Goal: Communication & Community: Answer question/provide support

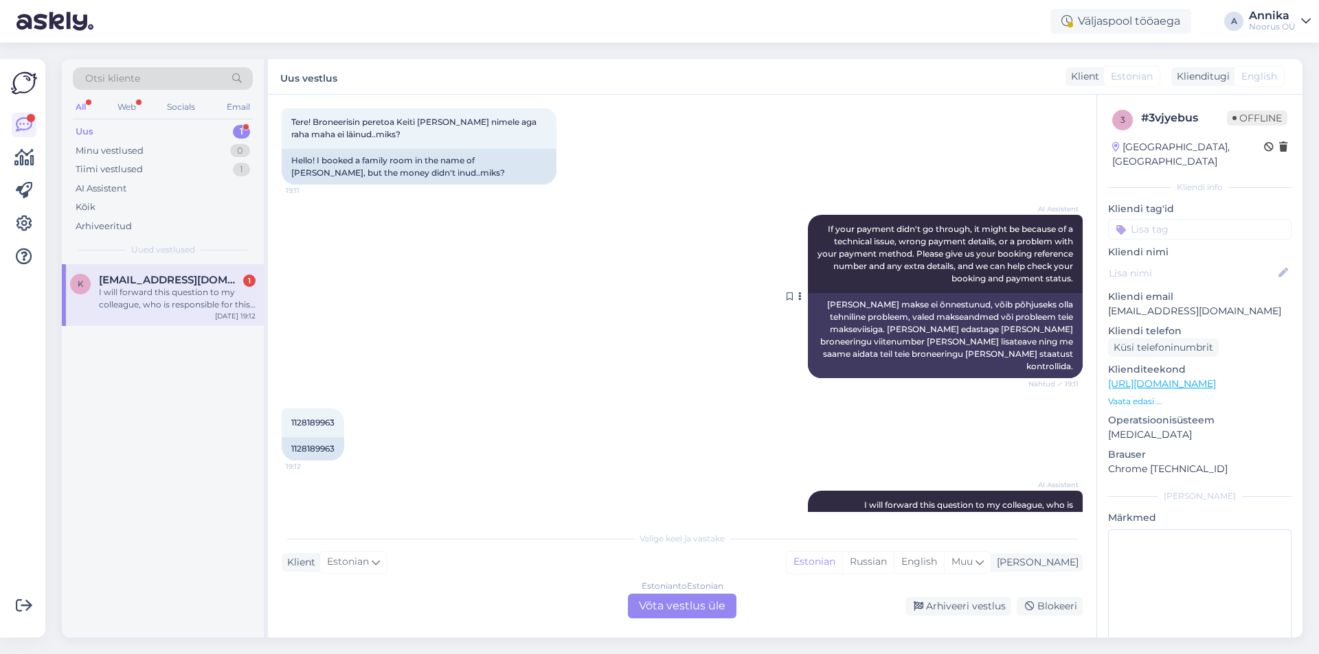
scroll to position [144, 0]
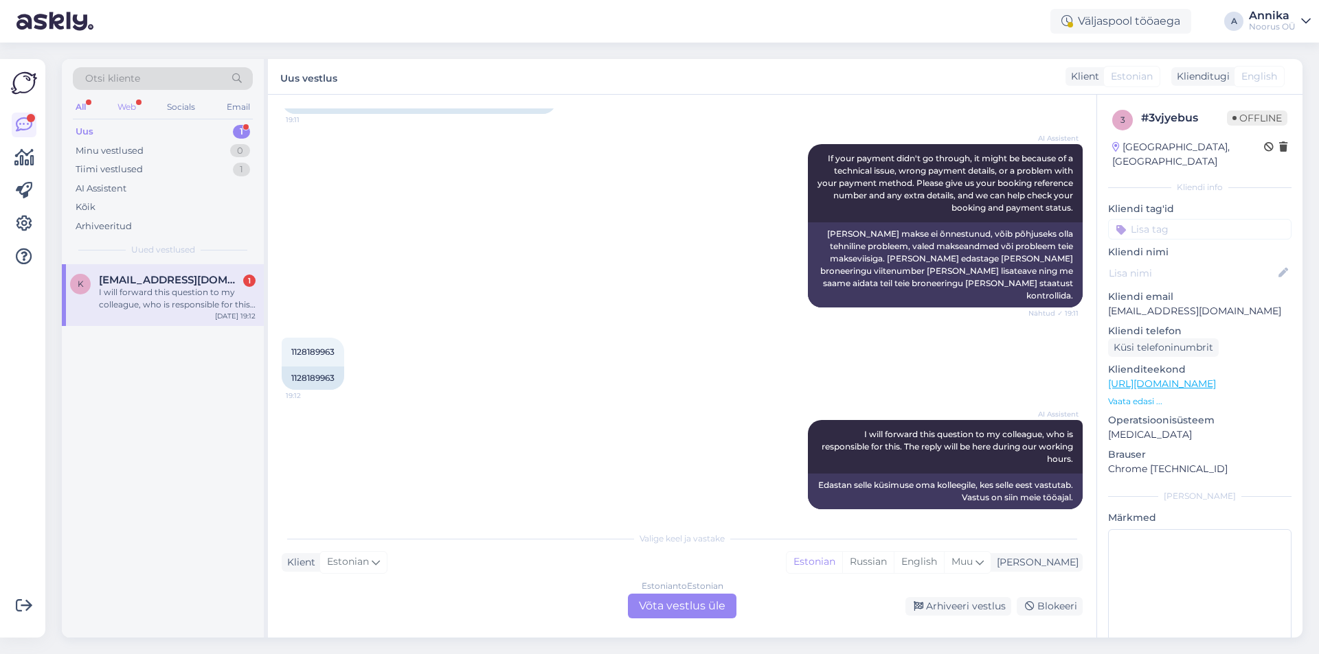
click at [131, 109] on div "Web" at bounding box center [127, 107] width 24 height 18
click at [84, 111] on div "All" at bounding box center [81, 107] width 16 height 18
click at [173, 306] on div "I will forward this question to my colleague, who is responsible for this. The …" at bounding box center [177, 298] width 157 height 25
click at [1297, 17] on link "[PERSON_NAME] OÜ" at bounding box center [1280, 21] width 62 height 22
click at [854, 77] on div "Uus vestlus Klient Estonian Klienditugi English" at bounding box center [785, 77] width 1034 height 36
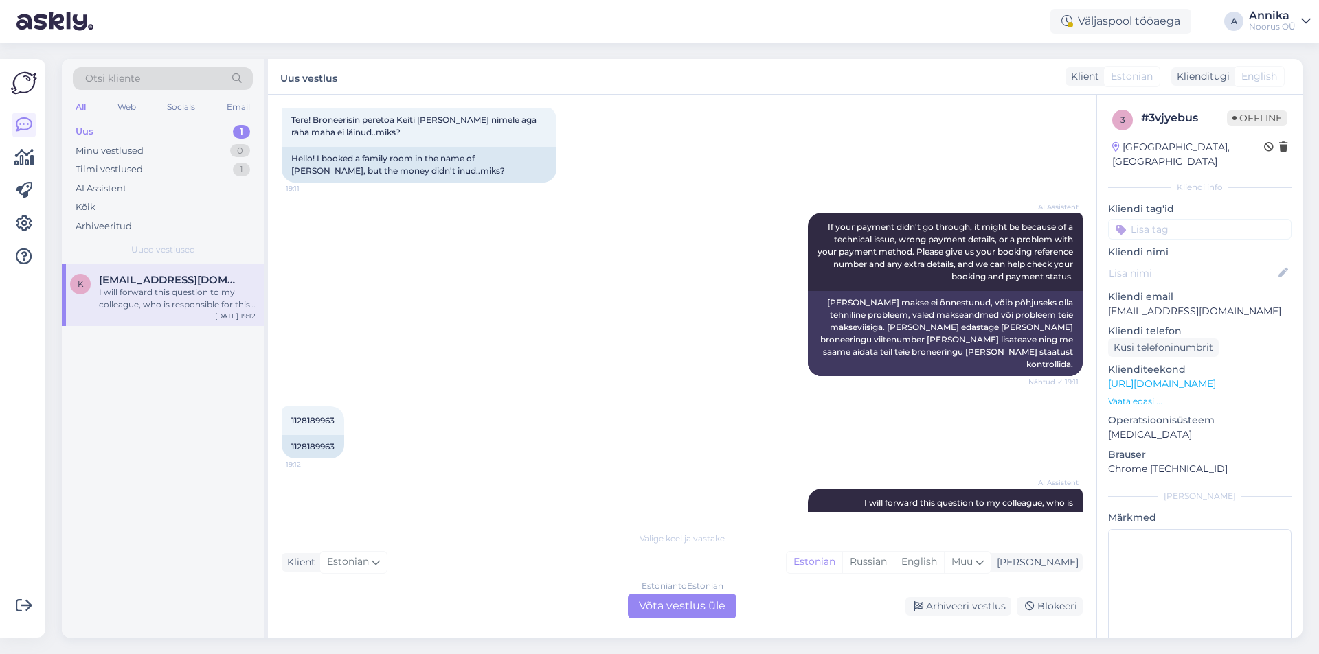
scroll to position [0, 0]
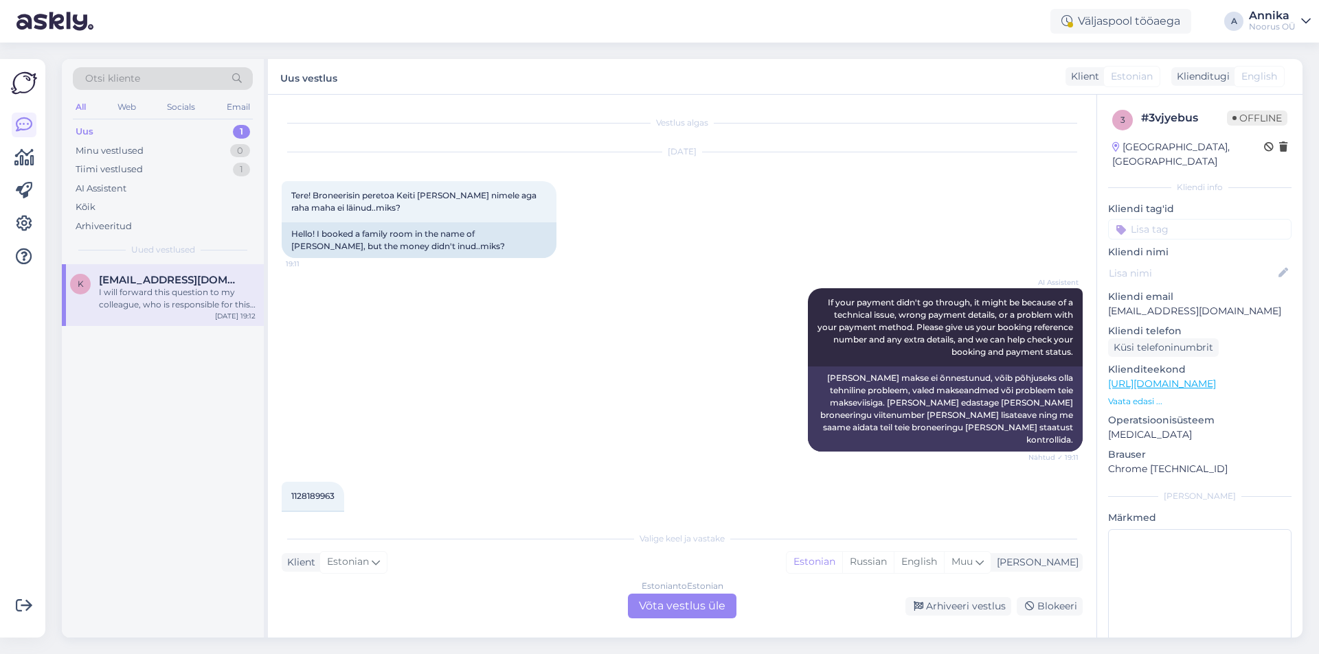
click at [688, 615] on div "Estonian to Estonian Võta vestlus üle" at bounding box center [682, 606] width 109 height 25
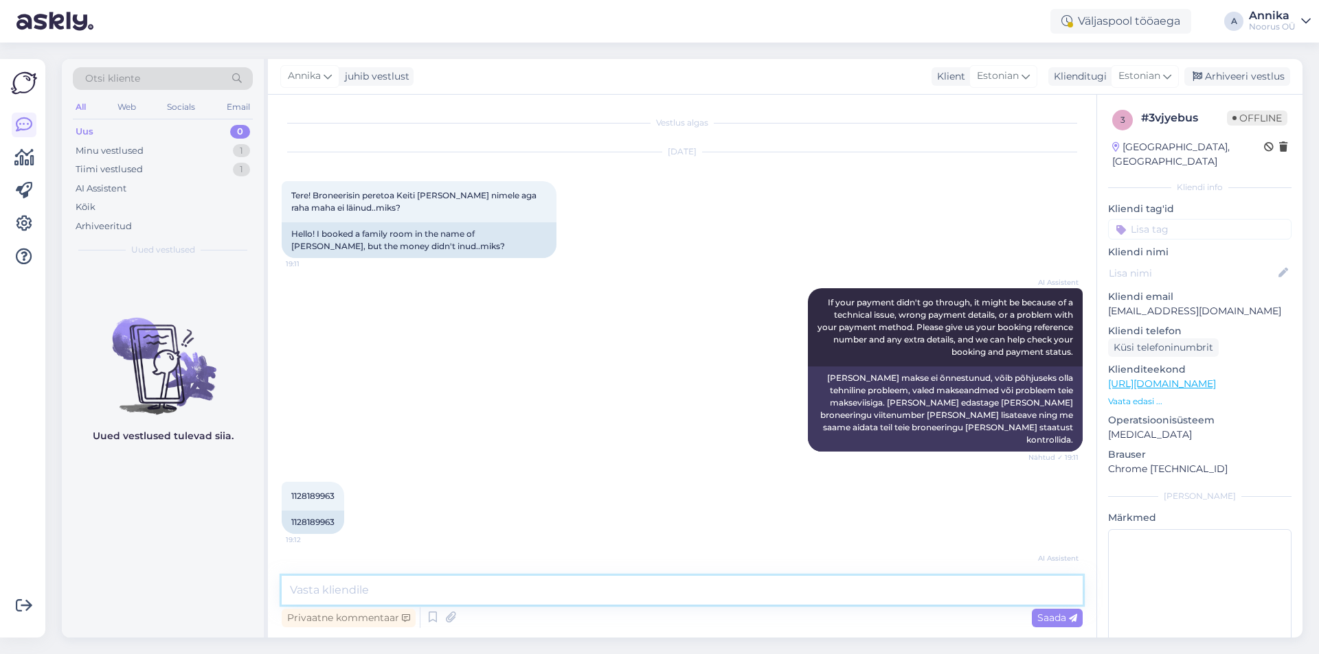
click at [528, 587] on textarea at bounding box center [682, 590] width 801 height 29
paste textarea "Tere, Vabandame aeglase vastuse pärast Saate oma majutuse eest kohapeal maksta,…"
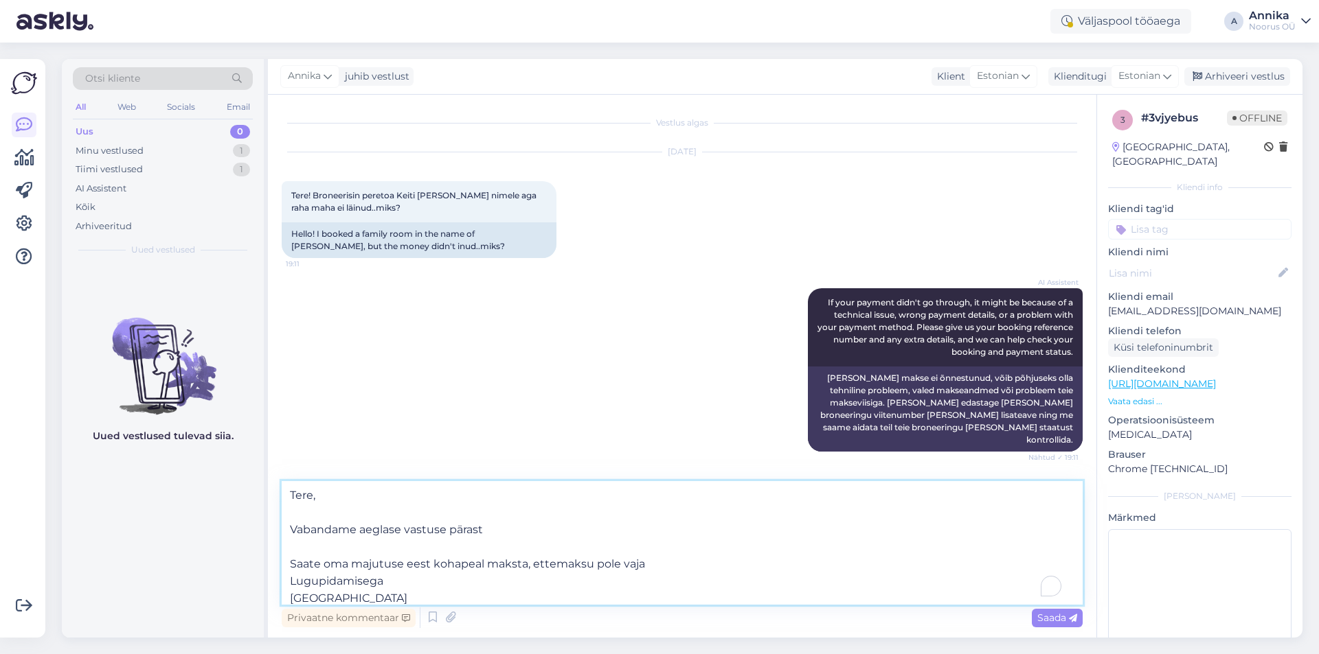
click at [365, 544] on textarea "Tere, Vabandame aeglase vastuse pärast Saate oma majutuse eest kohapeal maksta,…" at bounding box center [682, 543] width 801 height 124
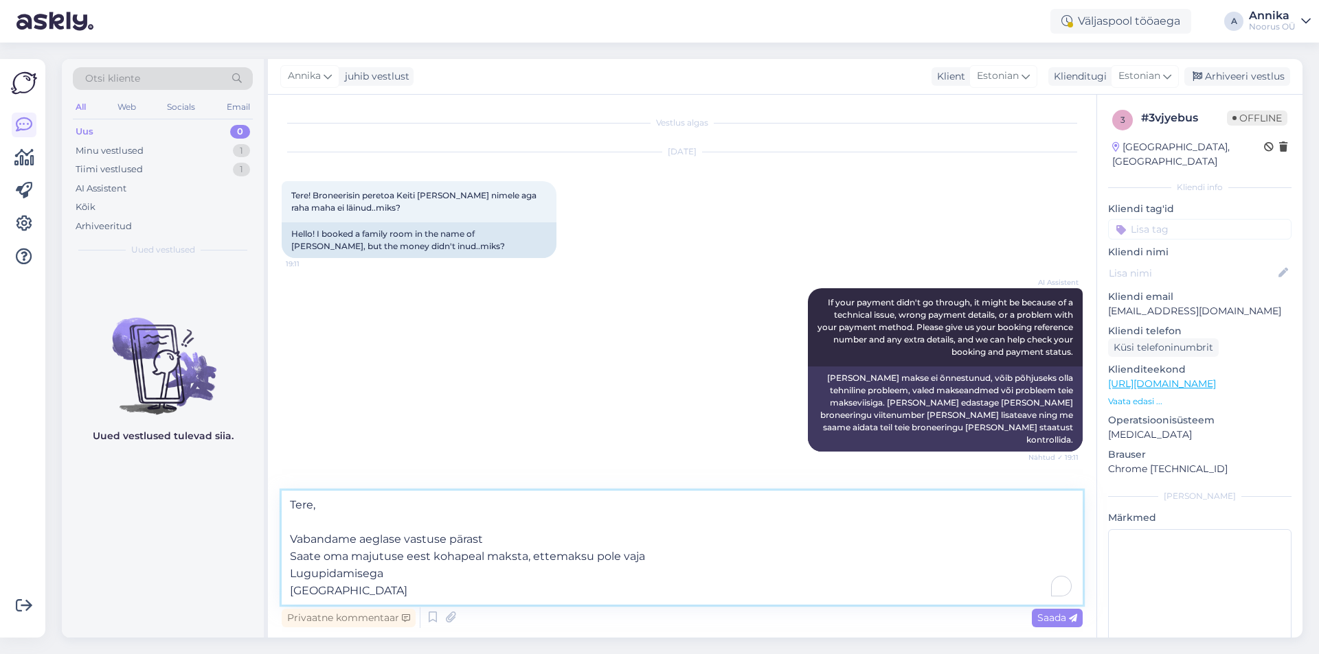
click at [312, 524] on textarea "Tere, Vabandame aeglase vastuse pärast Saate oma majutuse eest kohapeal maksta,…" at bounding box center [682, 548] width 801 height 114
type textarea "Tere, Vabandame aeglase vastuse pärast Saate oma majutuse eest kohapeal maksta,…"
click at [1062, 615] on span "Saada" at bounding box center [1057, 618] width 40 height 12
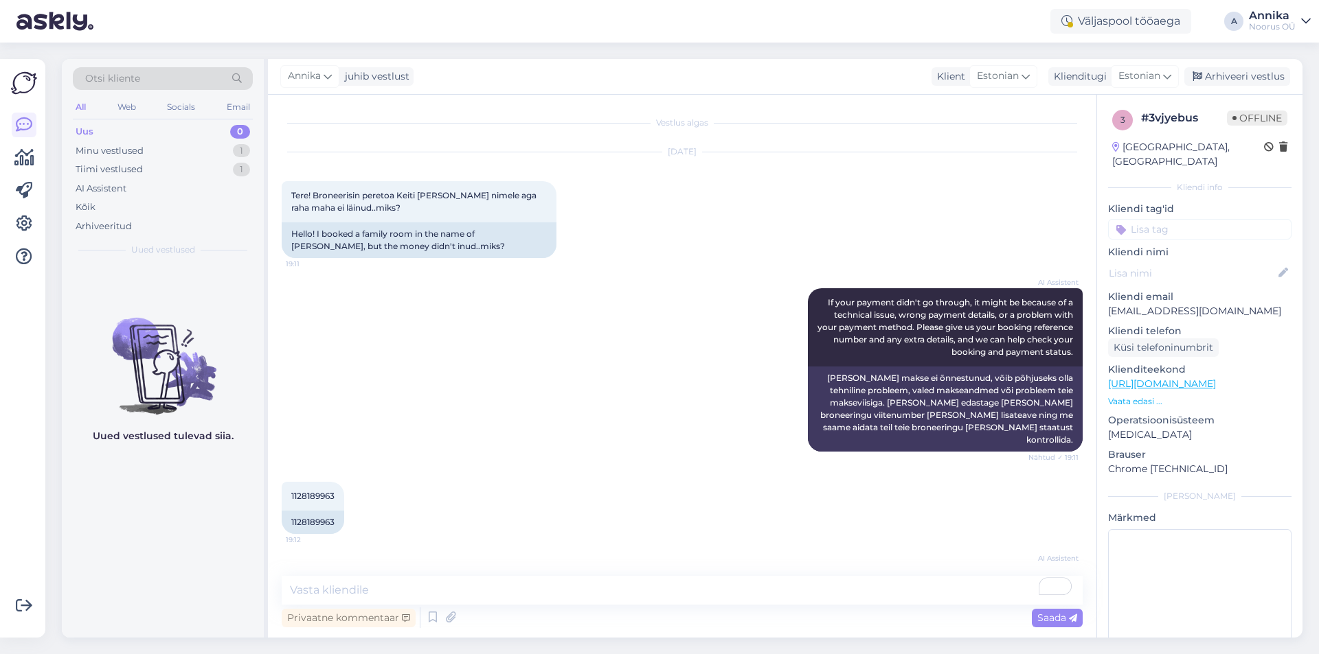
scroll to position [242, 0]
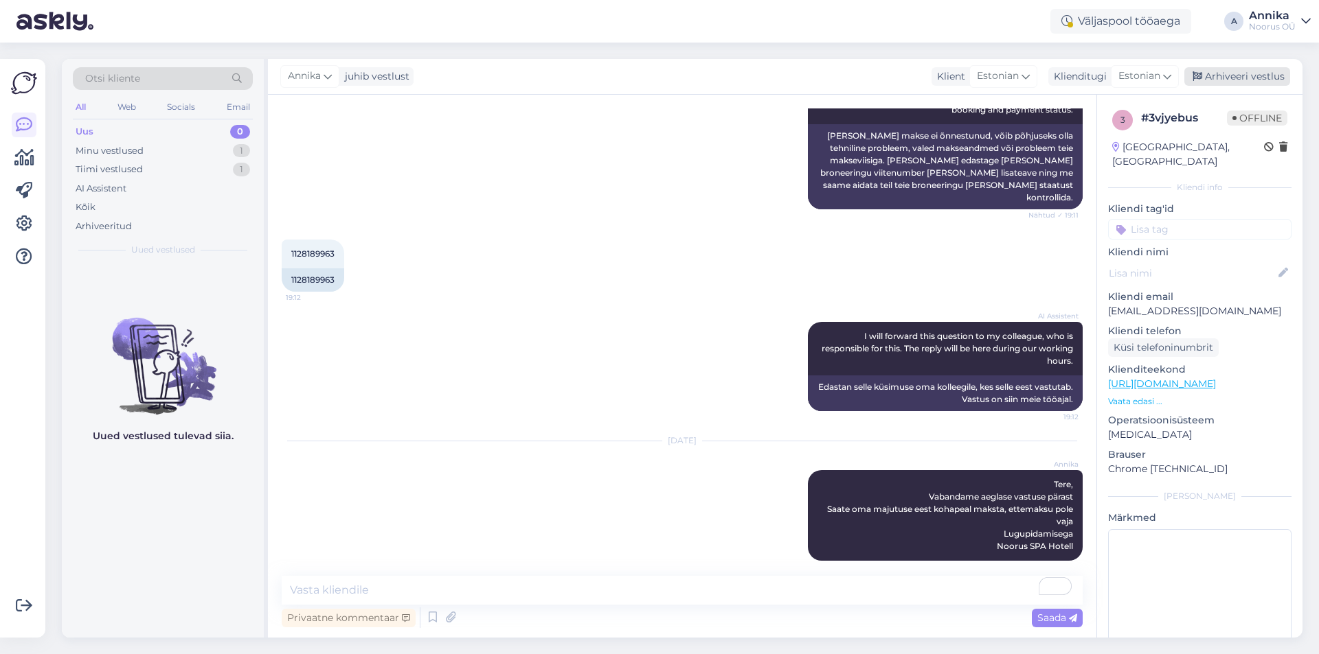
click at [1279, 74] on div "Arhiveeri vestlus" at bounding box center [1237, 76] width 106 height 19
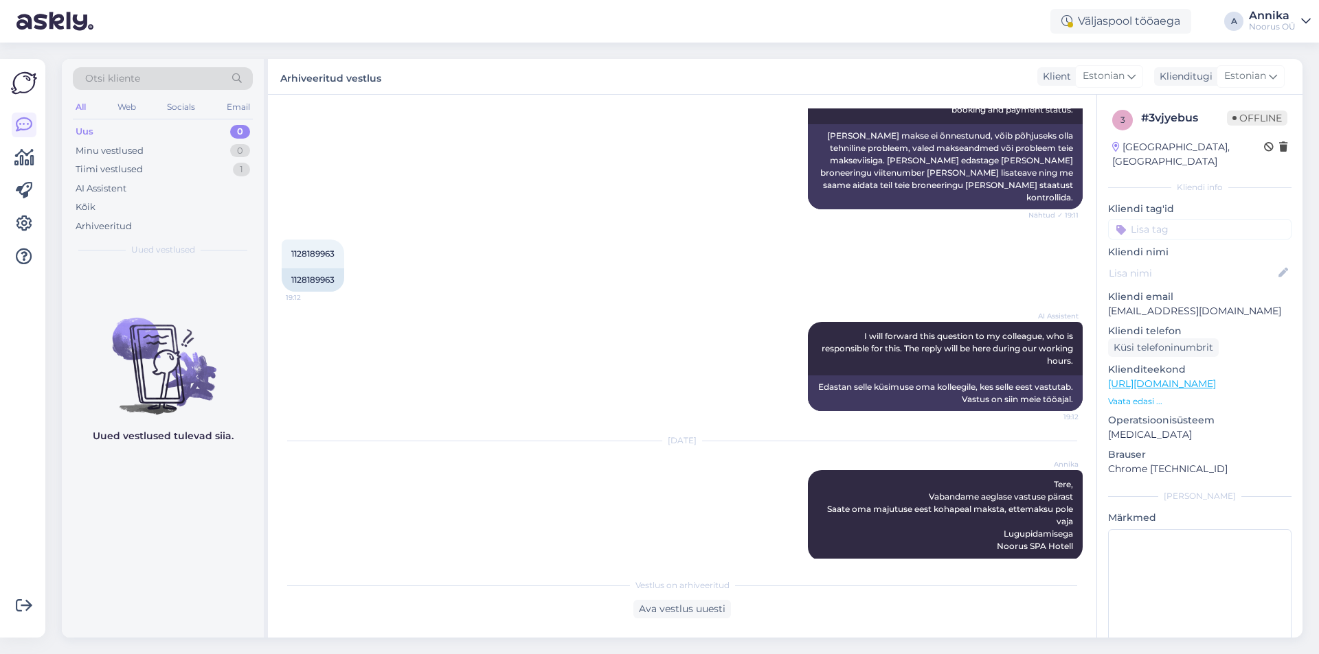
scroll to position [247, 0]
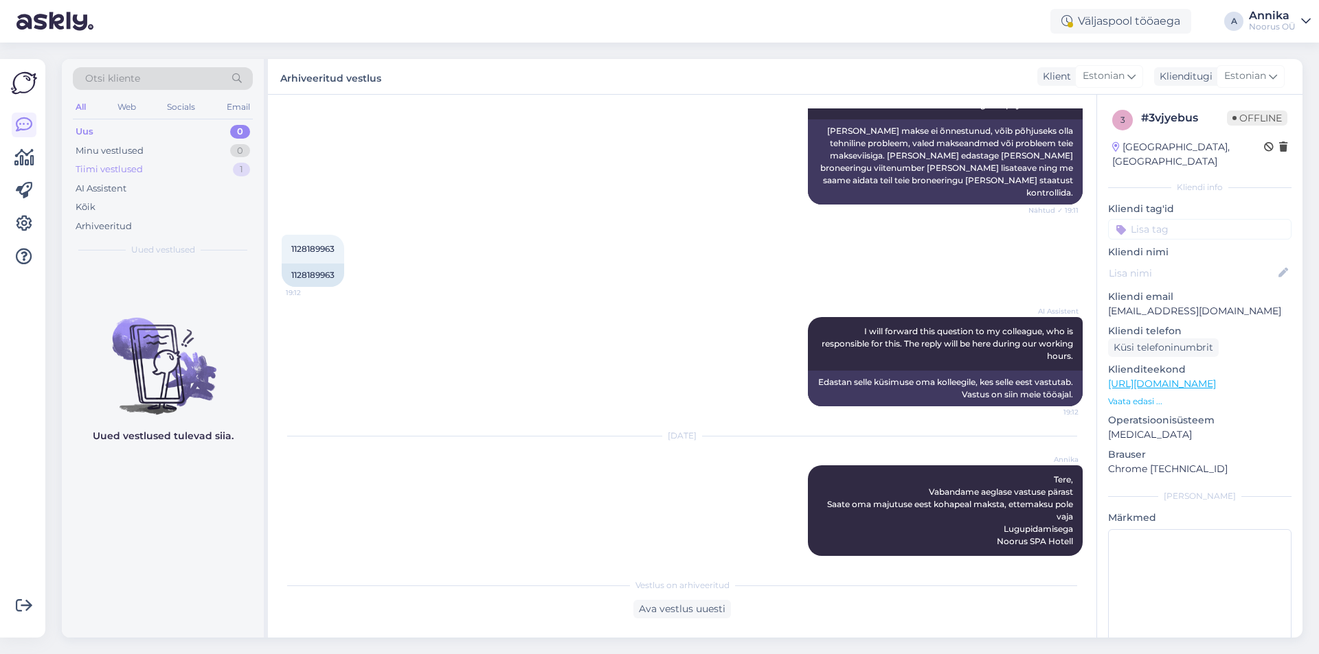
click at [146, 171] on div "Tiimi vestlused 1" at bounding box center [163, 169] width 180 height 19
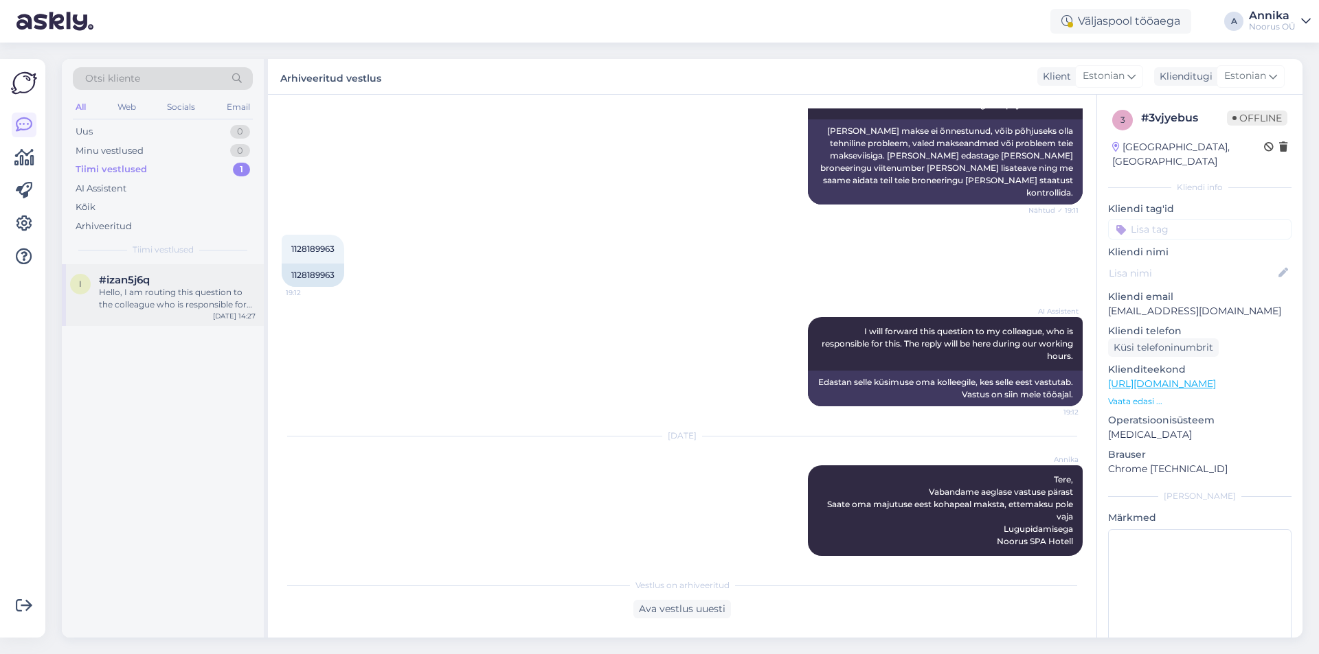
click at [198, 312] on div "i #izan5j6q Hello, I am routing this question to the colleague who is responsib…" at bounding box center [163, 295] width 202 height 62
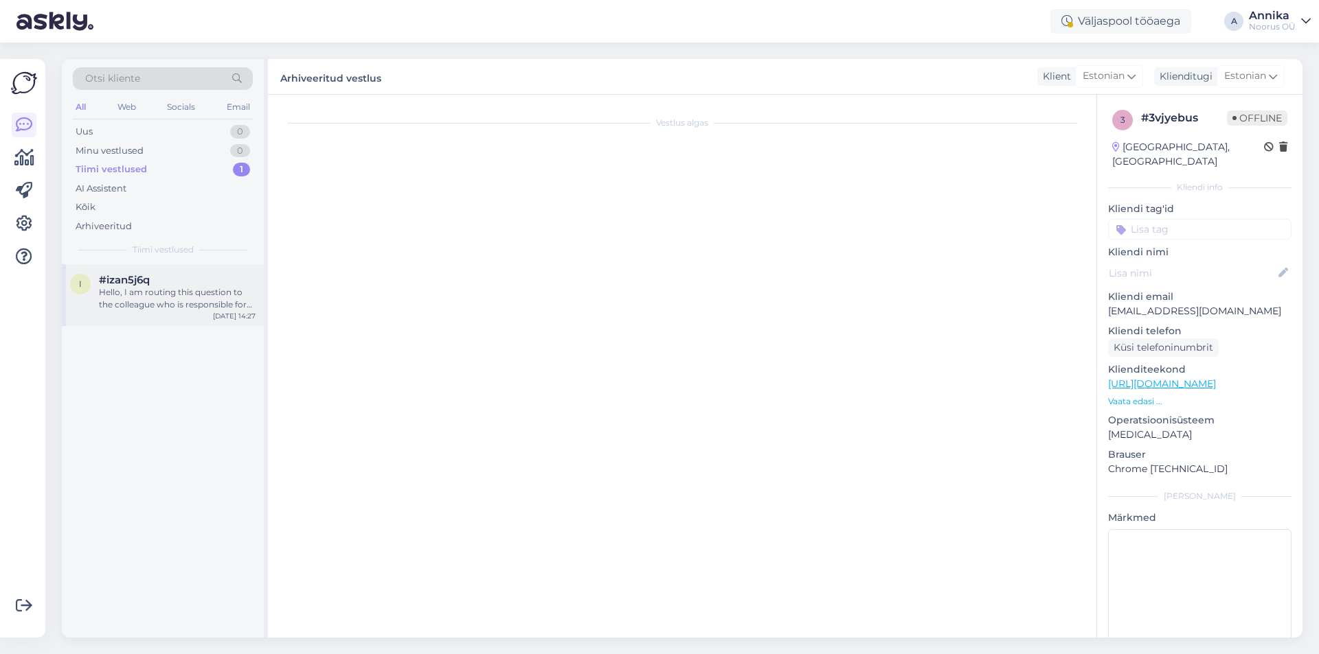
scroll to position [0, 0]
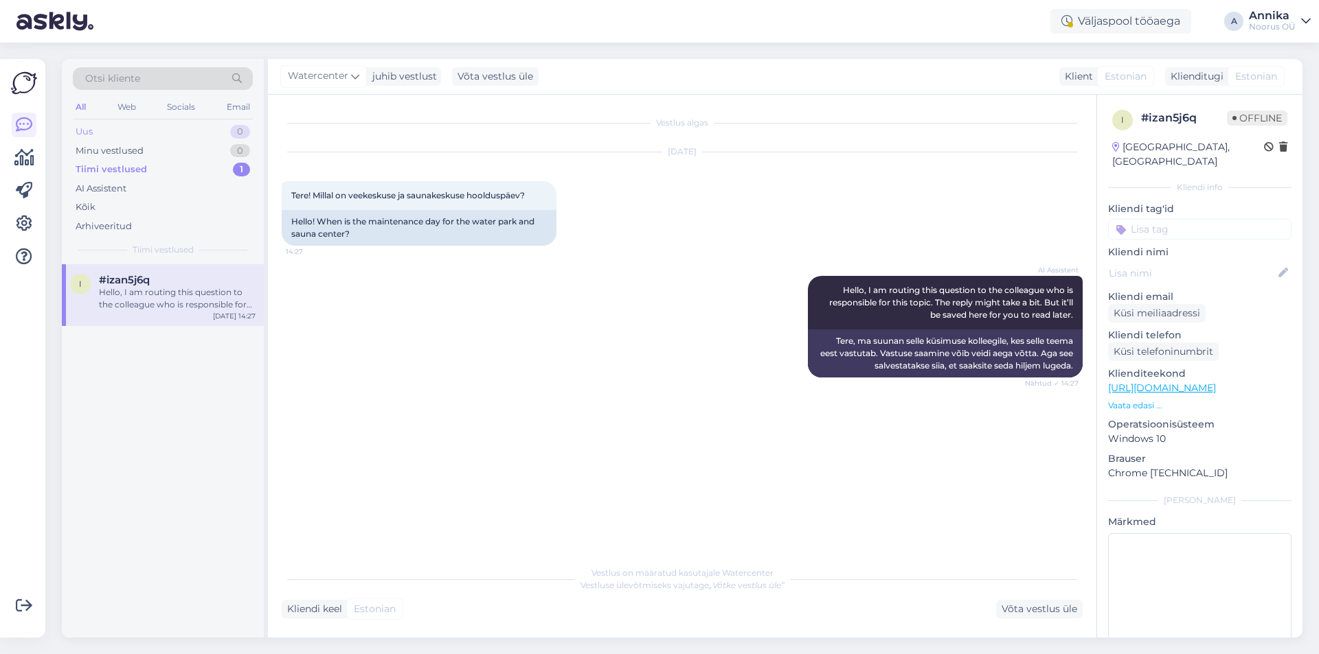
click at [141, 136] on div "Uus 0" at bounding box center [163, 131] width 180 height 19
